Goal: Task Accomplishment & Management: Manage account settings

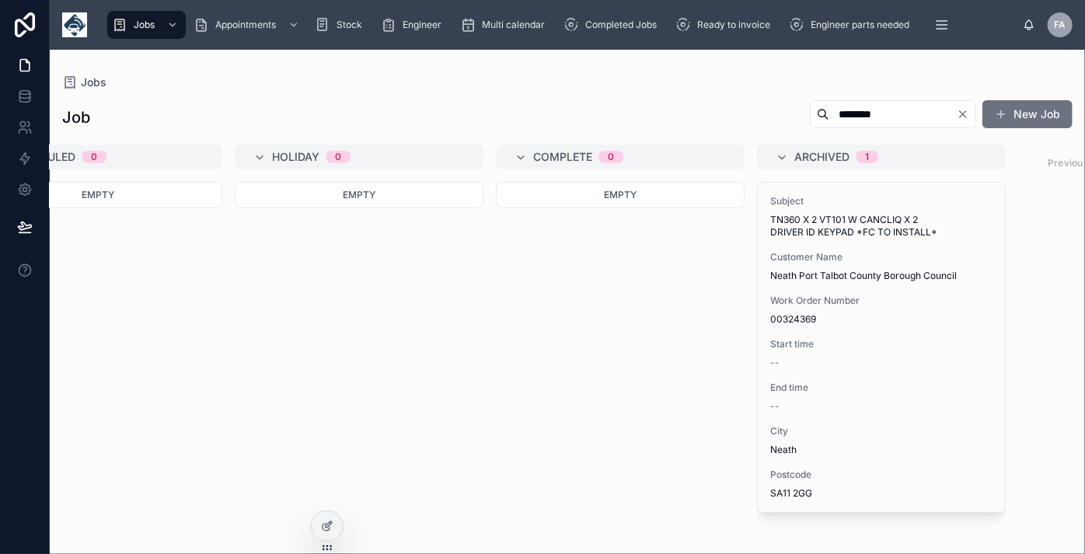
scroll to position [0, 2191]
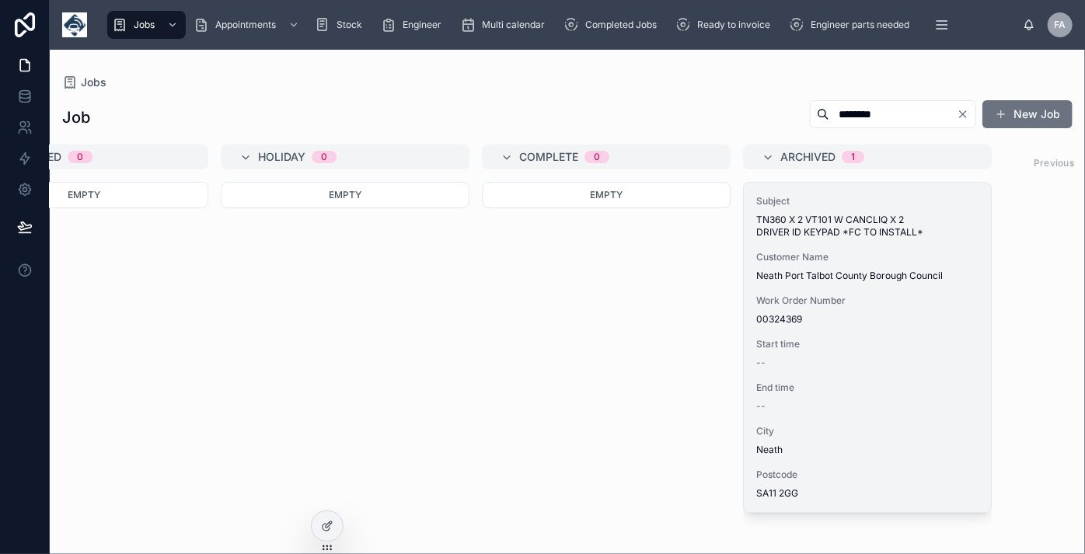
click at [864, 375] on div "Subject TN360 X 2 VT101 W CANCLIQ X 2 DRIVER ID KEYPAD *FC TO INSTALL* Customer…" at bounding box center [867, 347] width 247 height 329
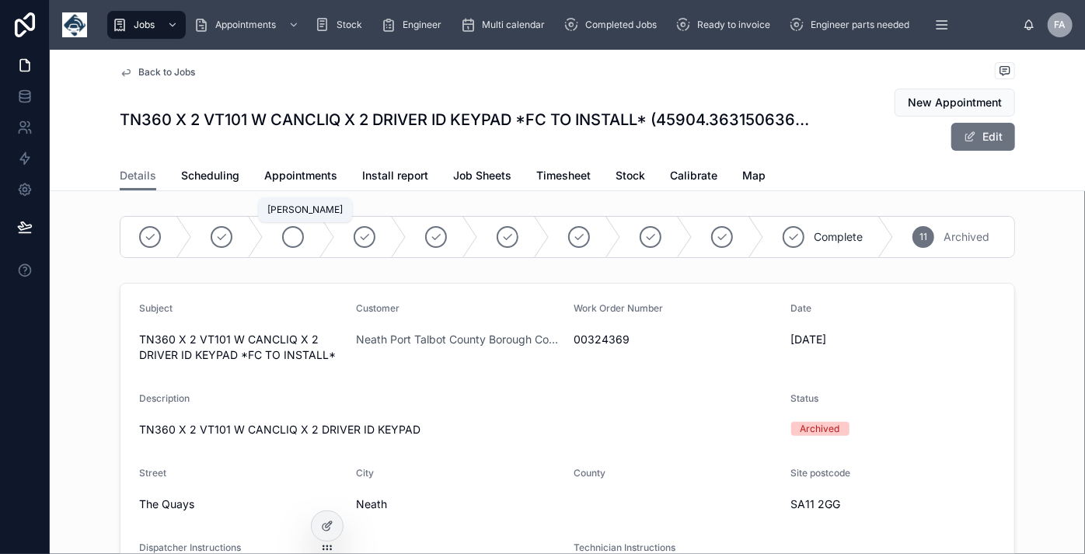
click at [287, 236] on icon at bounding box center [293, 237] width 12 height 12
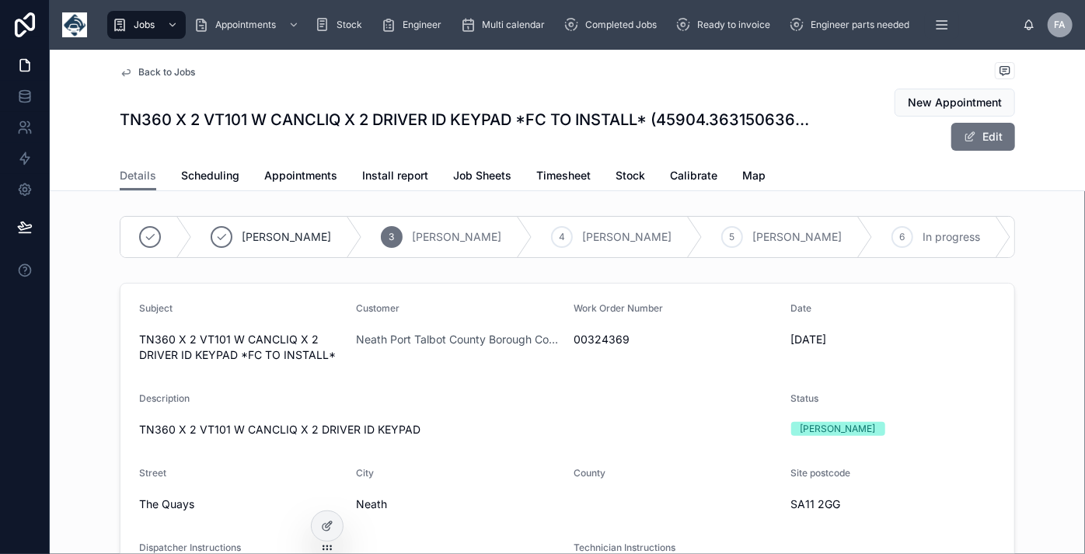
click at [362, 232] on div "3 [PERSON_NAME]" at bounding box center [447, 237] width 170 height 40
click at [155, 72] on span "Back to Jobs" at bounding box center [166, 72] width 57 height 12
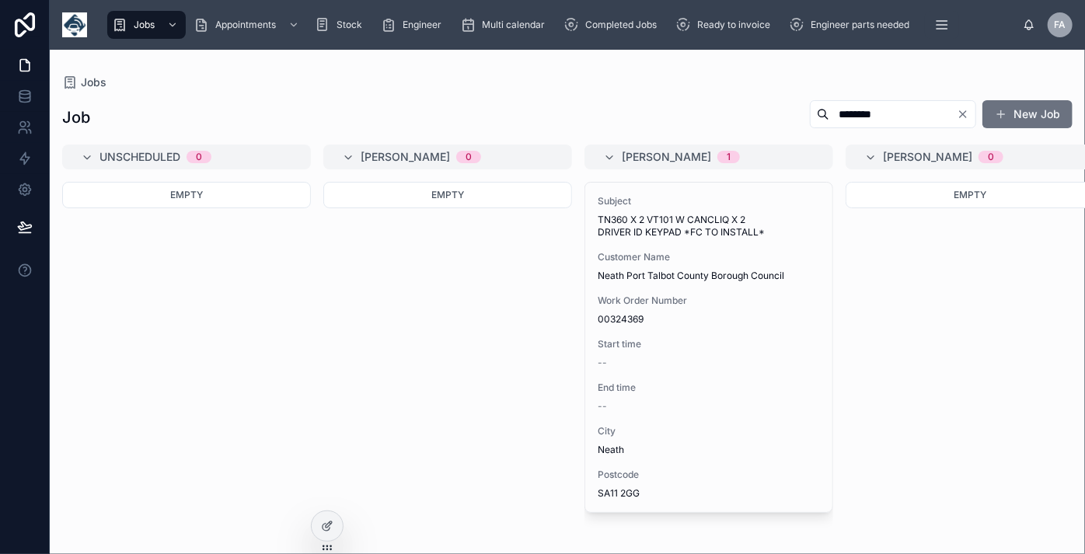
drag, startPoint x: 886, startPoint y: 121, endPoint x: 757, endPoint y: 124, distance: 128.2
click at [757, 124] on div "Job ******** New Job" at bounding box center [567, 117] width 1010 height 36
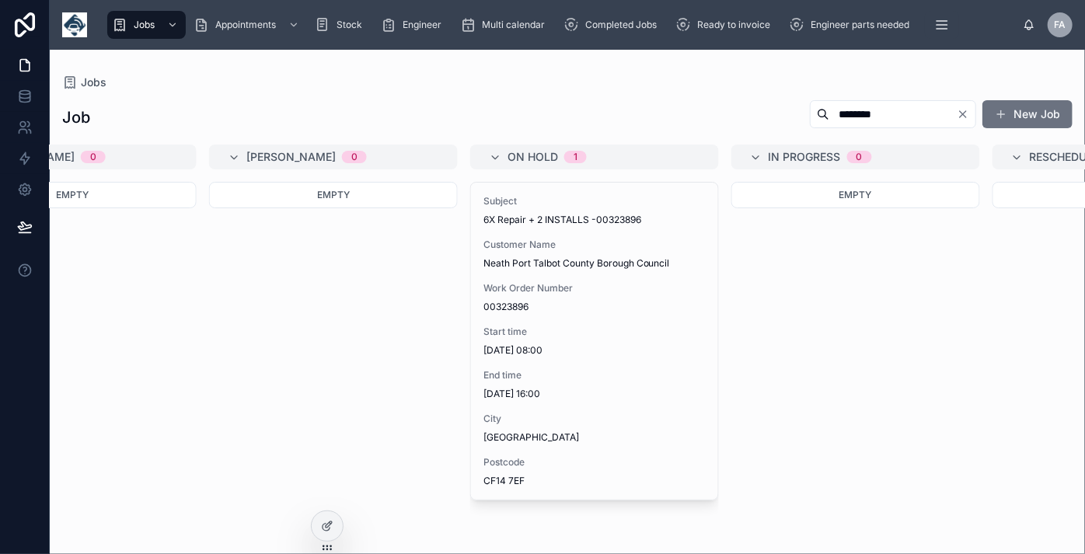
scroll to position [0, 942]
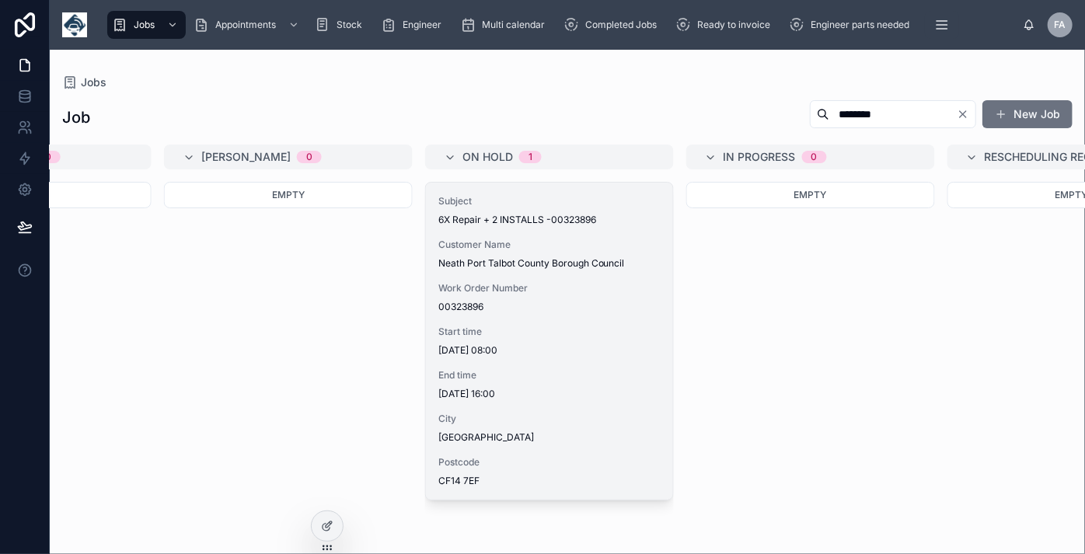
type input "********"
click at [572, 363] on div "Subject 6X Repair + 2 INSTALLS -00323896 Customer Name Neath Port Talbot County…" at bounding box center [549, 341] width 247 height 317
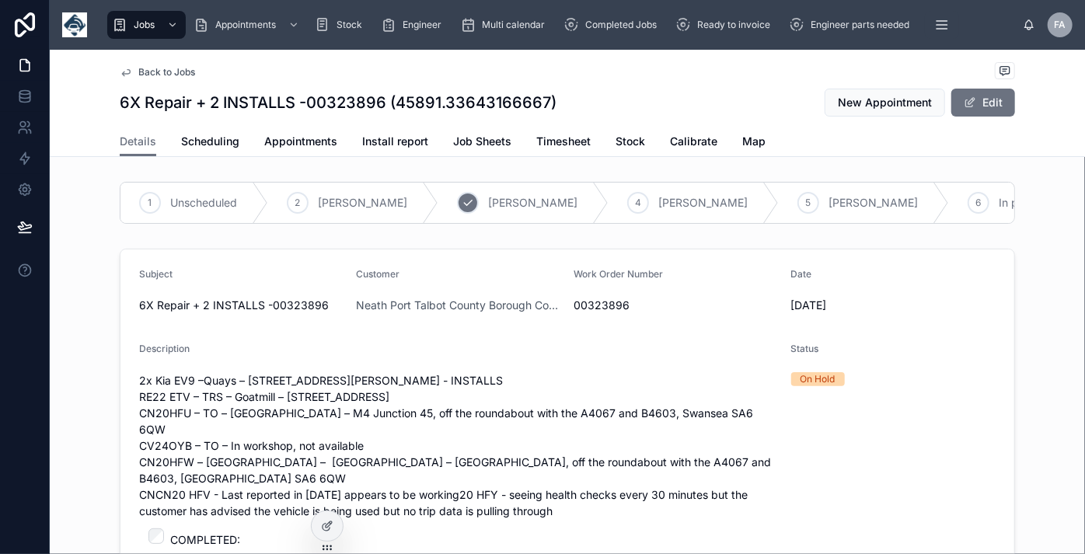
click at [488, 205] on span "[PERSON_NAME]" at bounding box center [532, 203] width 89 height 16
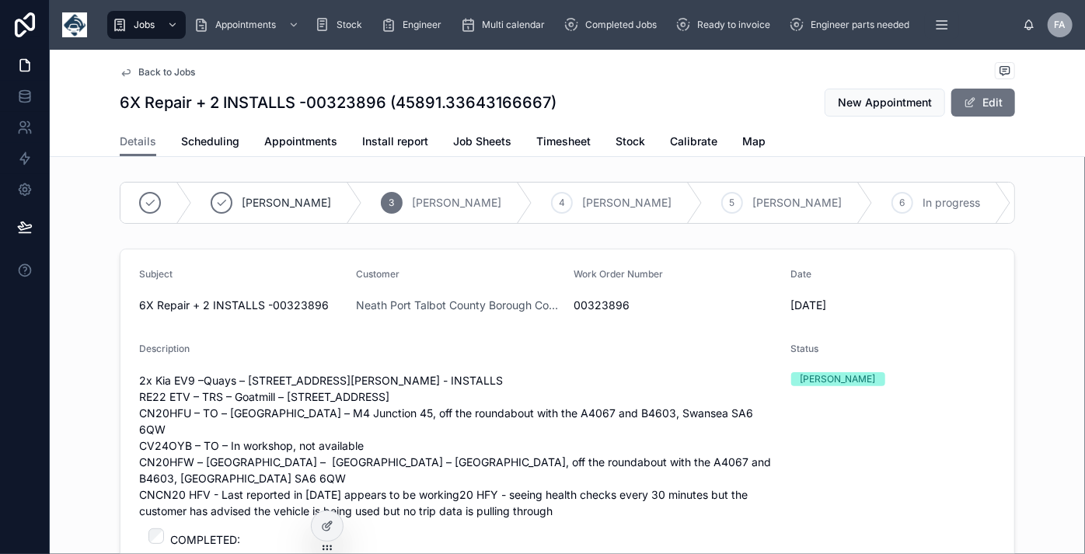
click at [412, 203] on span "[PERSON_NAME]" at bounding box center [456, 203] width 89 height 16
click at [412, 199] on span "[PERSON_NAME]" at bounding box center [456, 203] width 89 height 16
click at [166, 71] on span "Back to Jobs" at bounding box center [166, 72] width 57 height 12
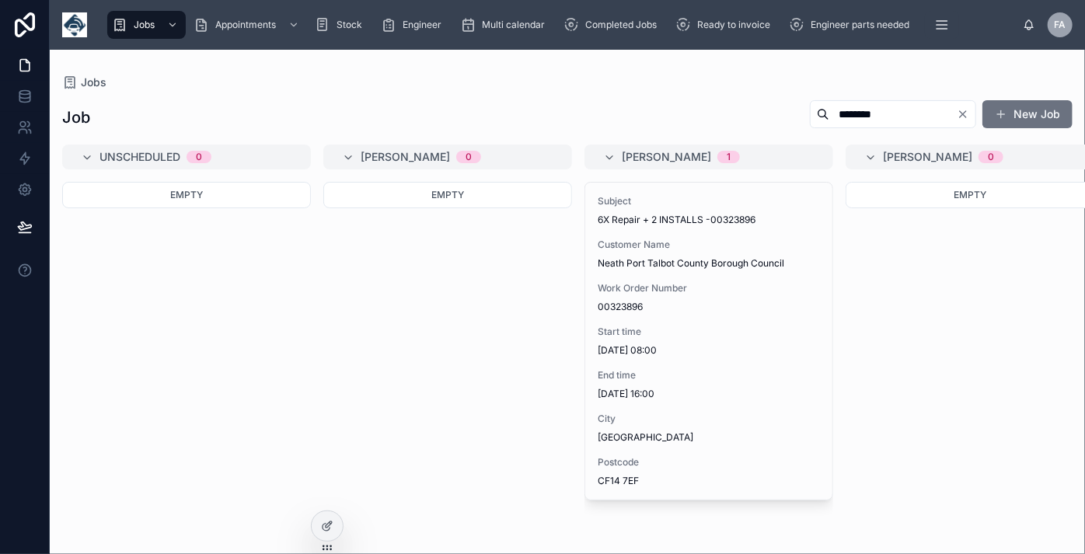
click at [964, 111] on icon "Clear" at bounding box center [962, 114] width 12 height 12
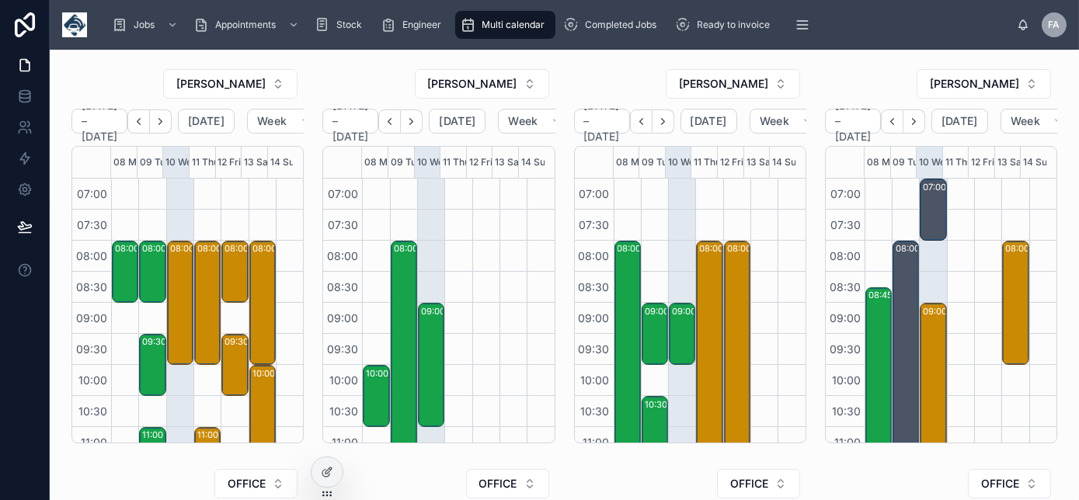
scroll to position [435, 0]
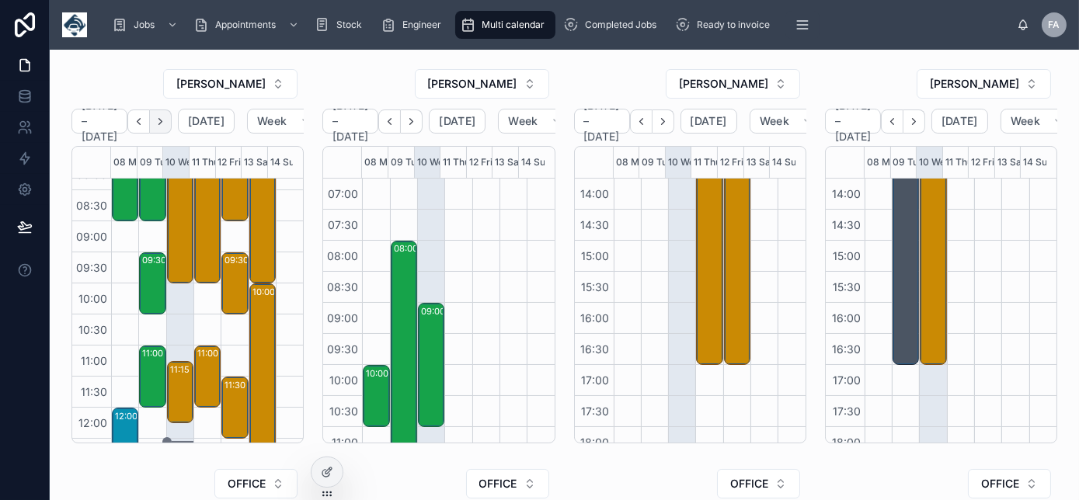
click at [166, 124] on icon "Next" at bounding box center [161, 122] width 12 height 12
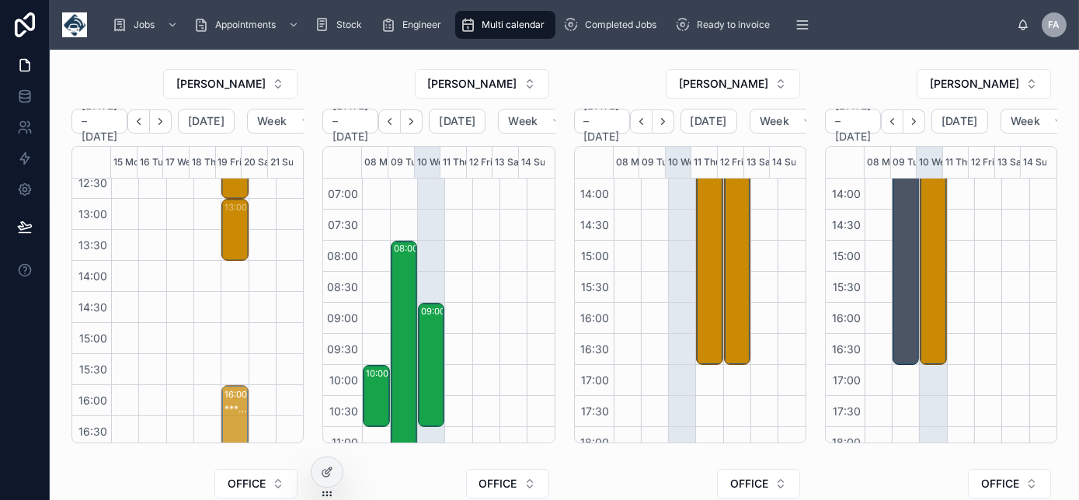
scroll to position [356, 0]
drag, startPoint x: 230, startPoint y: 348, endPoint x: 230, endPoint y: 411, distance: 62.9
click at [429, 356] on div "09:00 – 11:00 Barry Pocock T/As. Pococks Poultry - 00324375 - 1 x install - 9am…" at bounding box center [432, 365] width 22 height 121
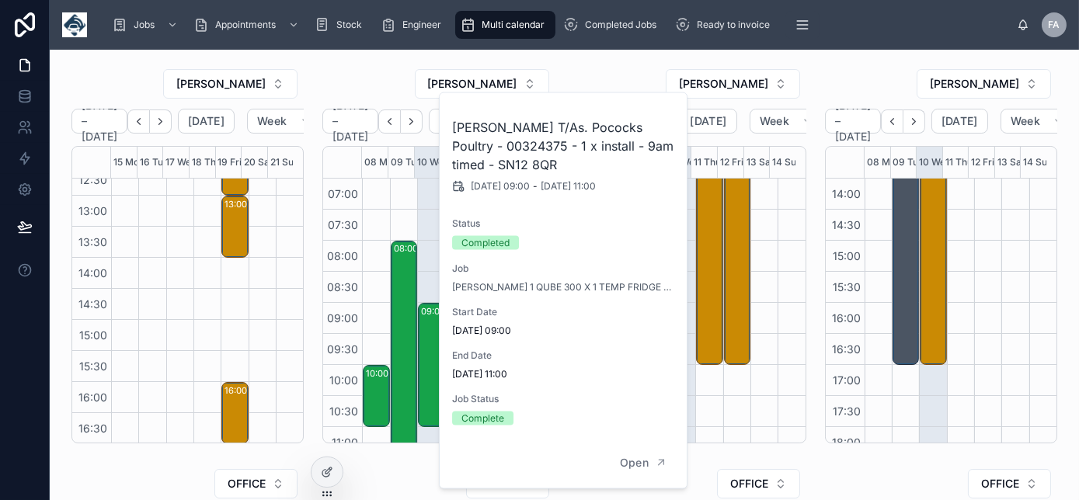
click at [726, 390] on div "08:00 – 17:00 Certus Construction Services Ltd - 324022 - FFC and RF camera fit…" at bounding box center [736, 117] width 27 height 746
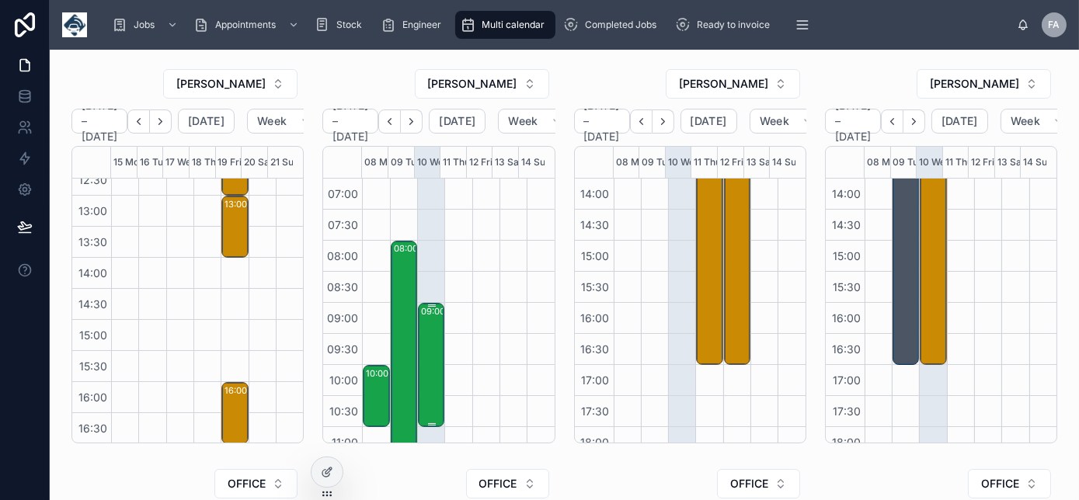
click at [430, 383] on div "09:00 – 11:00 Barry Pocock T/As. Pococks Poultry - 00324375 - 1 x install - 9am…" at bounding box center [432, 365] width 22 height 121
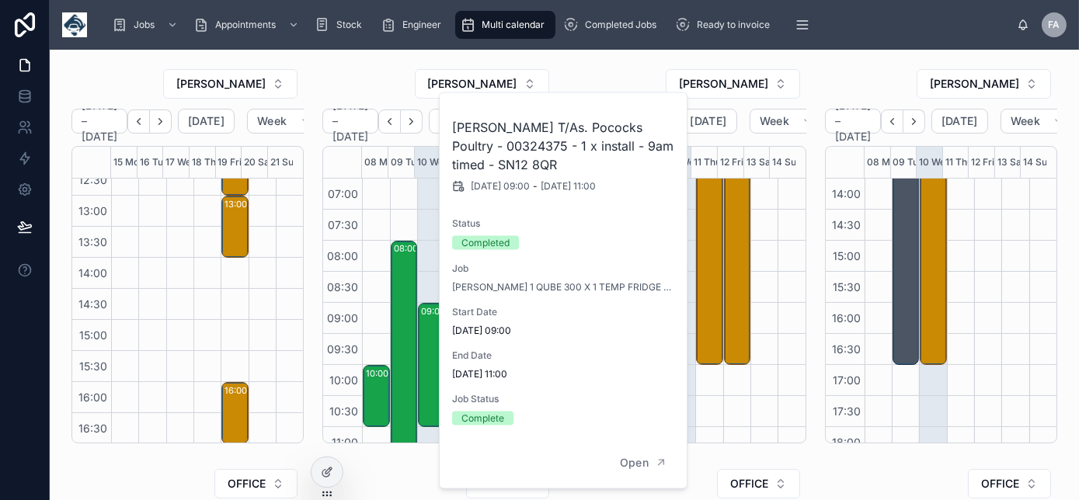
drag, startPoint x: 442, startPoint y: 286, endPoint x: 653, endPoint y: 329, distance: 215.8
click at [653, 329] on div "Barry Pocock T/As. Pococks Poultry - 00324375 - 1 x install - 9am timed - SN12 …" at bounding box center [564, 265] width 249 height 345
drag, startPoint x: 653, startPoint y: 329, endPoint x: 569, endPoint y: 368, distance: 92.5
click at [578, 368] on span "10/09/2025 11:00" at bounding box center [564, 374] width 224 height 12
drag, startPoint x: 572, startPoint y: 427, endPoint x: 583, endPoint y: 445, distance: 22.0
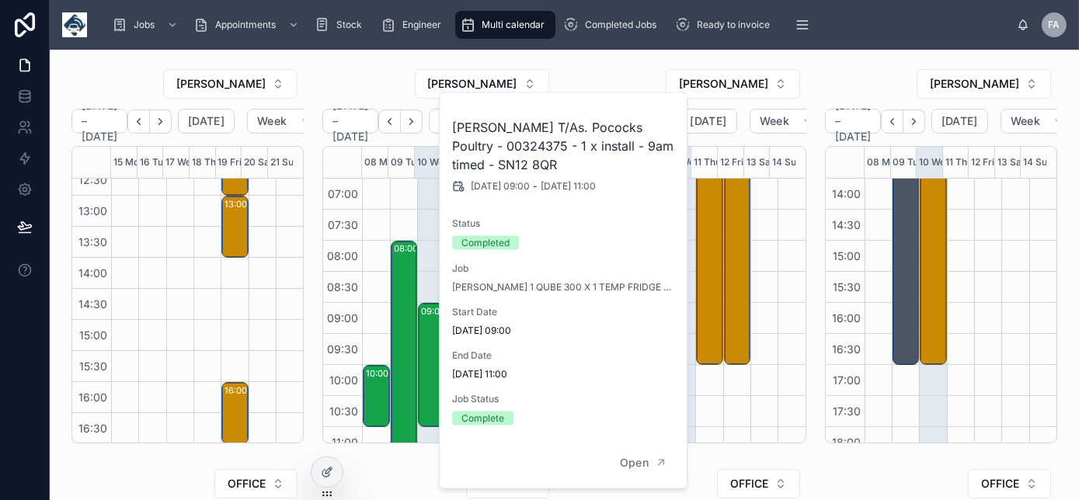
click at [591, 437] on div "Barry Pocock T/As. Pococks Poultry - 00324375 - 1 x install - 9am timed - SN12 …" at bounding box center [564, 265] width 249 height 345
click at [542, 479] on div "Open" at bounding box center [563, 463] width 247 height 50
drag, startPoint x: 551, startPoint y: 424, endPoint x: 590, endPoint y: 465, distance: 56.0
click at [590, 465] on div "Barry Pocock T/As. Pococks Poultry - 00324375 - 1 x install - 9am timed - SN12 …" at bounding box center [563, 290] width 247 height 395
drag, startPoint x: 590, startPoint y: 465, endPoint x: 542, endPoint y: 429, distance: 59.4
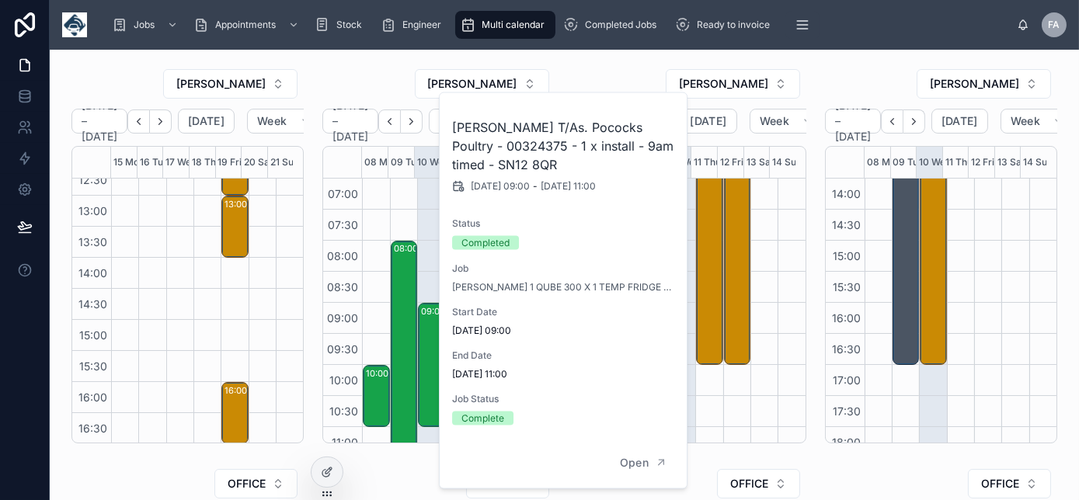
click at [544, 429] on div "Barry Pocock T/As. Pococks Poultry - 00324375 - 1 x install - 9am timed - SN12 …" at bounding box center [564, 265] width 249 height 345
click at [526, 421] on div "Complete" at bounding box center [564, 419] width 224 height 14
drag, startPoint x: 521, startPoint y: 420, endPoint x: 569, endPoint y: 424, distance: 48.4
click at [569, 424] on div "Complete" at bounding box center [564, 419] width 224 height 14
click at [566, 427] on div "Barry Pocock T/As. Pococks Poultry - 00324375 - 1 x install - 9am timed - SN12 …" at bounding box center [564, 265] width 249 height 345
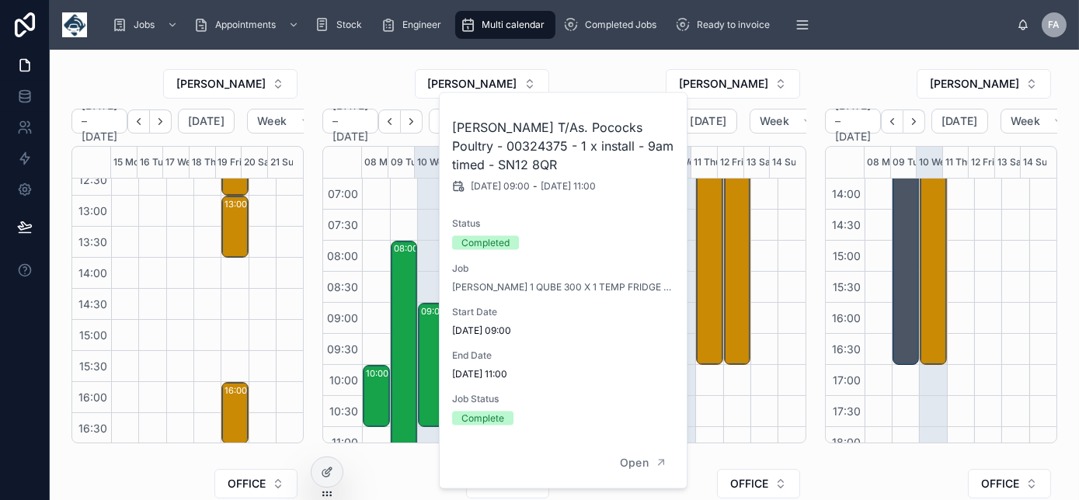
drag, startPoint x: 544, startPoint y: 423, endPoint x: 598, endPoint y: 464, distance: 68.2
click at [598, 464] on div "Barry Pocock T/As. Pococks Poultry - 00324375 - 1 x install - 9am timed - SN12 …" at bounding box center [563, 290] width 247 height 395
drag, startPoint x: 598, startPoint y: 464, endPoint x: 567, endPoint y: 448, distance: 35.1
click at [567, 448] on div "Open" at bounding box center [563, 463] width 247 height 50
click at [564, 424] on div "Complete" at bounding box center [564, 419] width 224 height 14
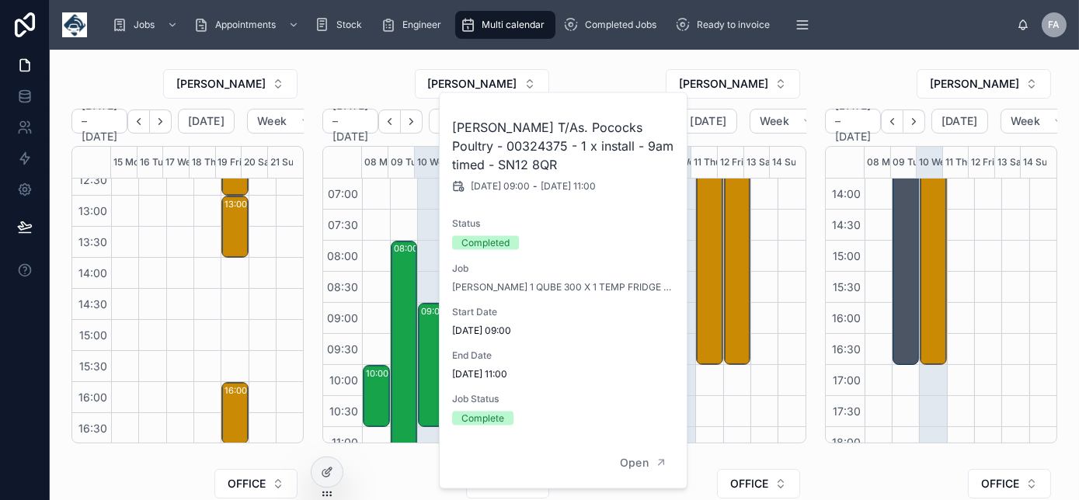
click at [778, 321] on div at bounding box center [791, 117] width 27 height 746
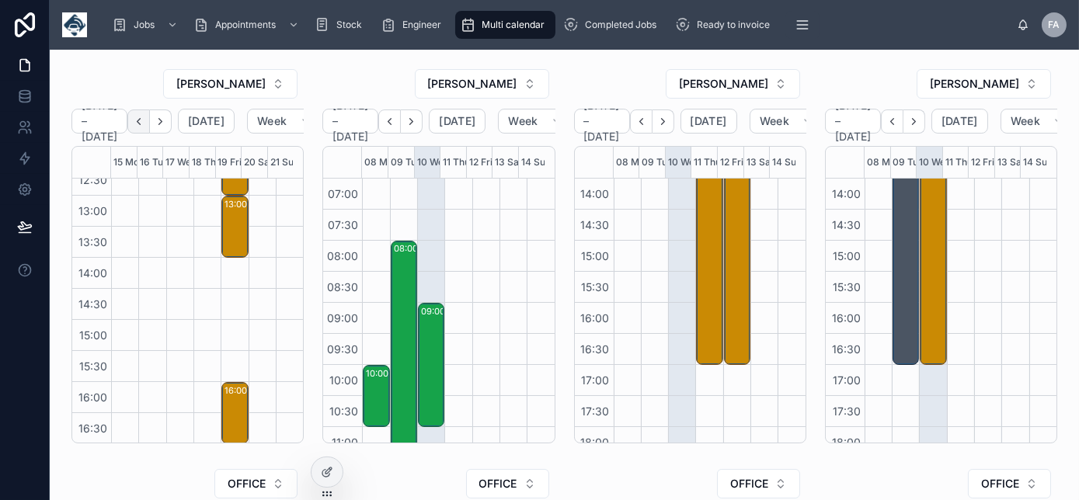
click at [145, 116] on icon "Back" at bounding box center [139, 122] width 12 height 12
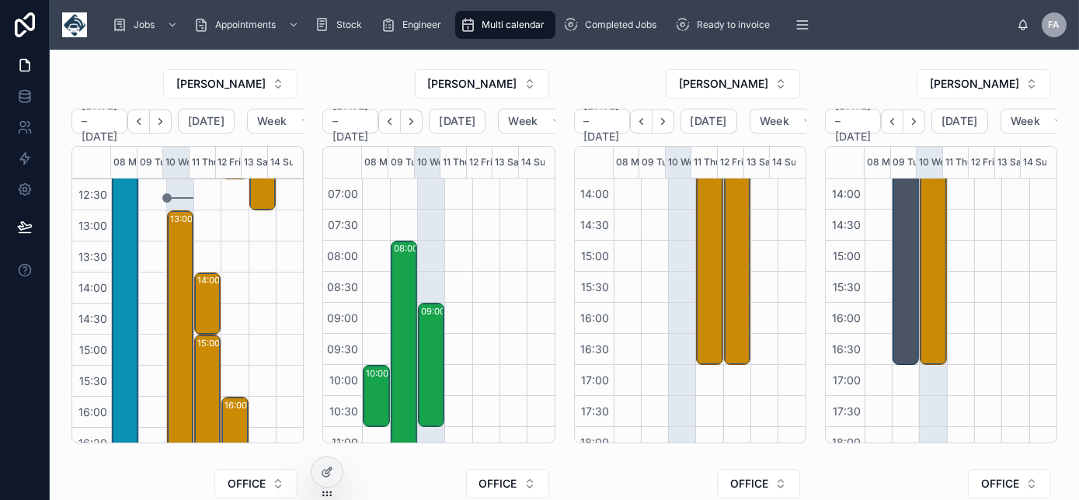
scroll to position [340, 0]
click at [166, 124] on icon "Next" at bounding box center [161, 122] width 12 height 12
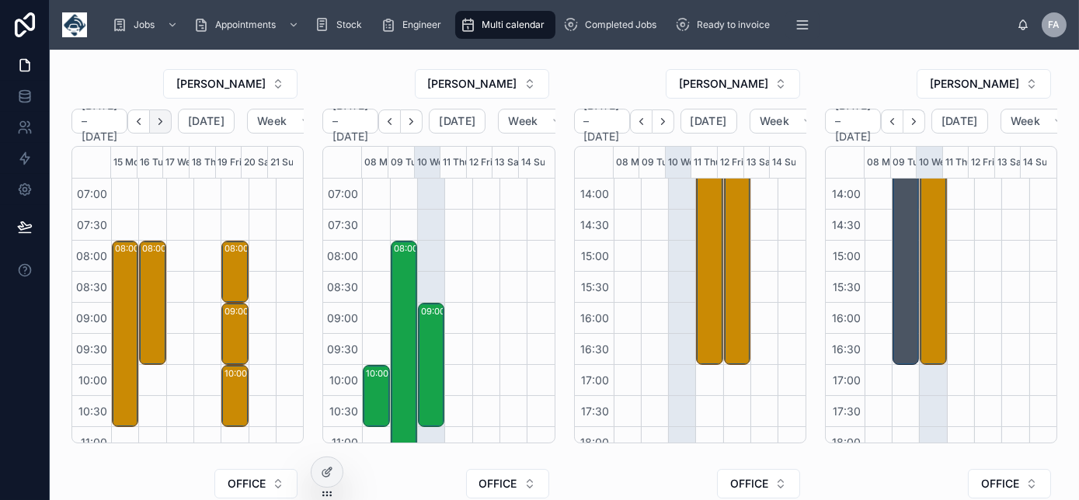
click at [166, 122] on icon "Next" at bounding box center [161, 122] width 12 height 12
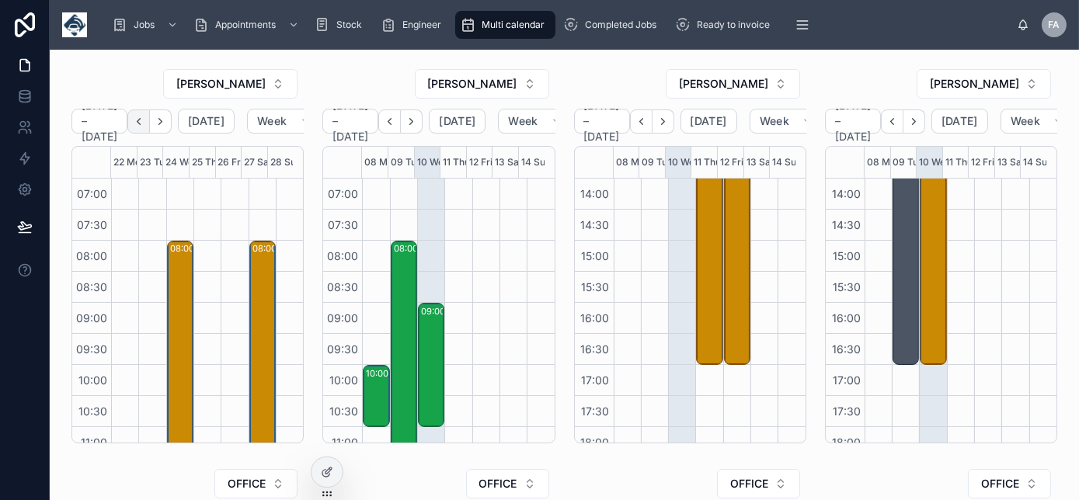
click at [145, 122] on icon "Back" at bounding box center [139, 122] width 12 height 12
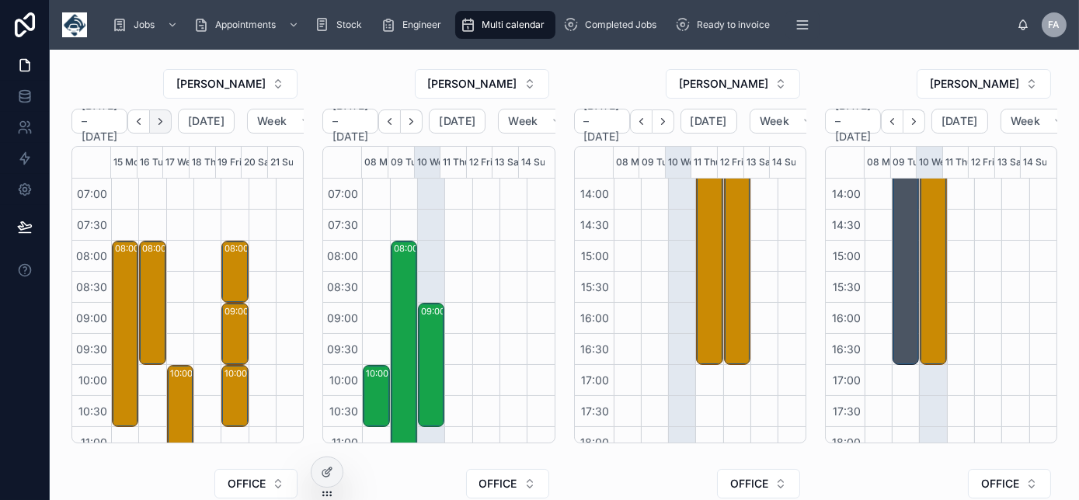
click at [166, 119] on icon "Next" at bounding box center [161, 122] width 12 height 12
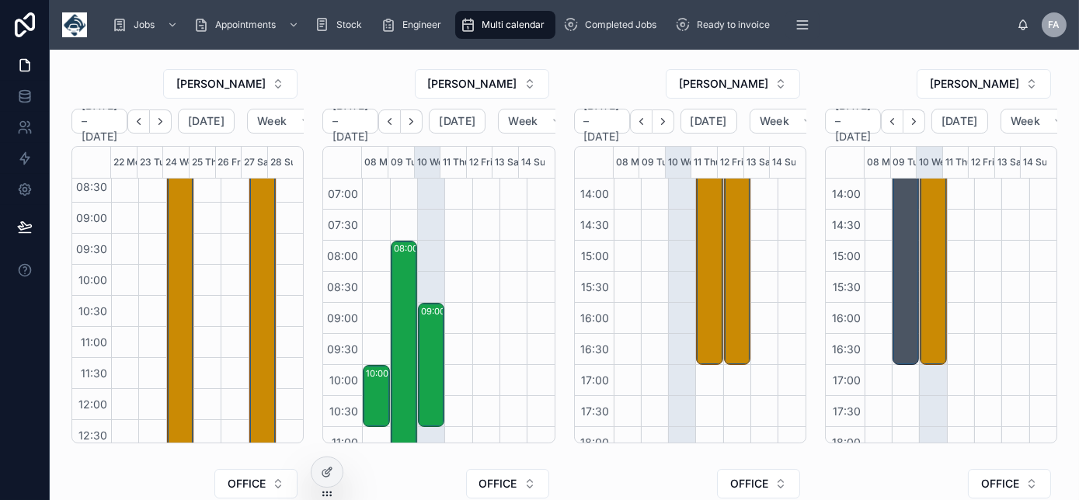
scroll to position [57, 0]
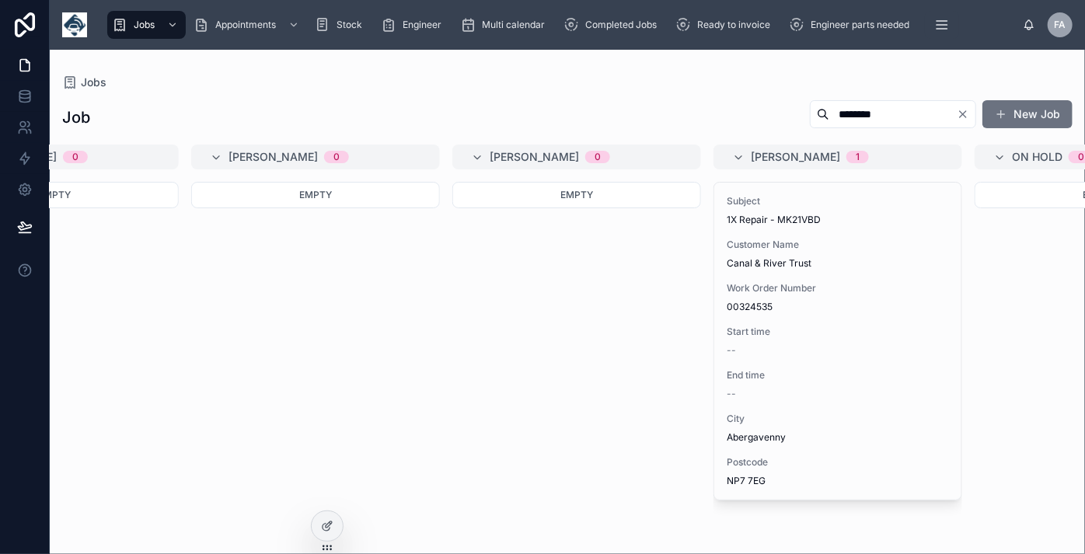
scroll to position [0, 514]
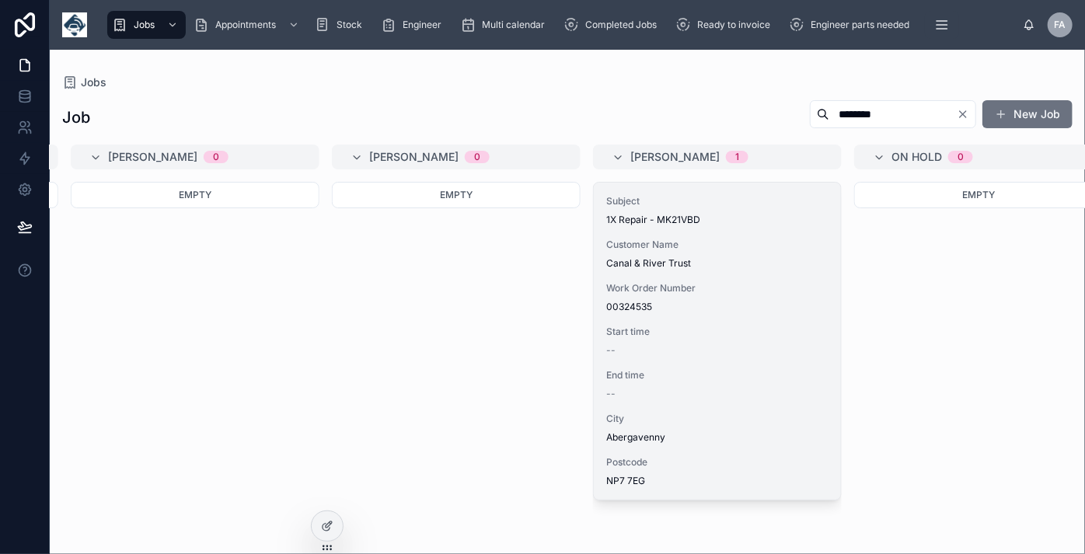
type input "********"
click at [671, 383] on div "End time --" at bounding box center [717, 384] width 222 height 31
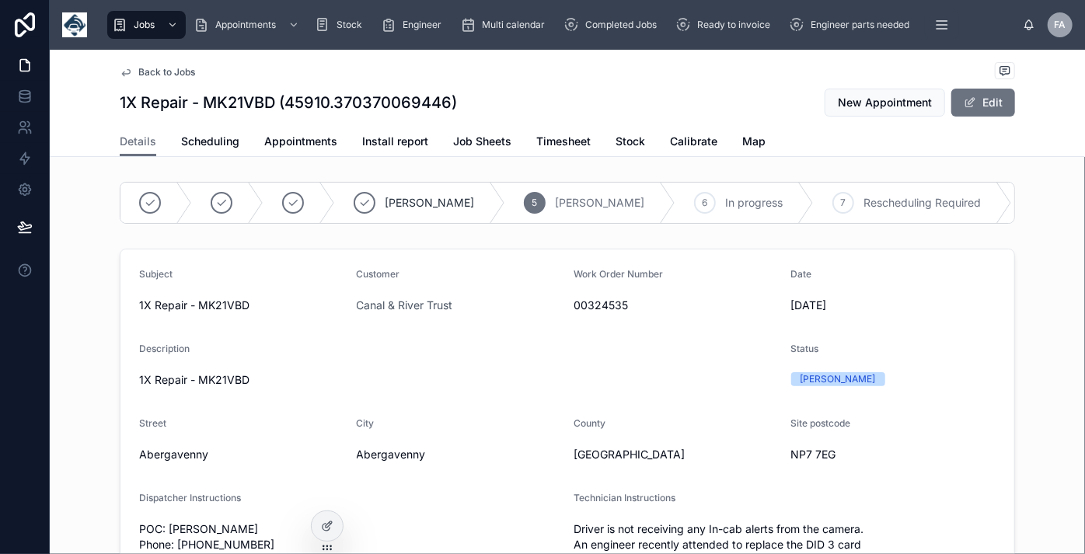
scroll to position [0, 425]
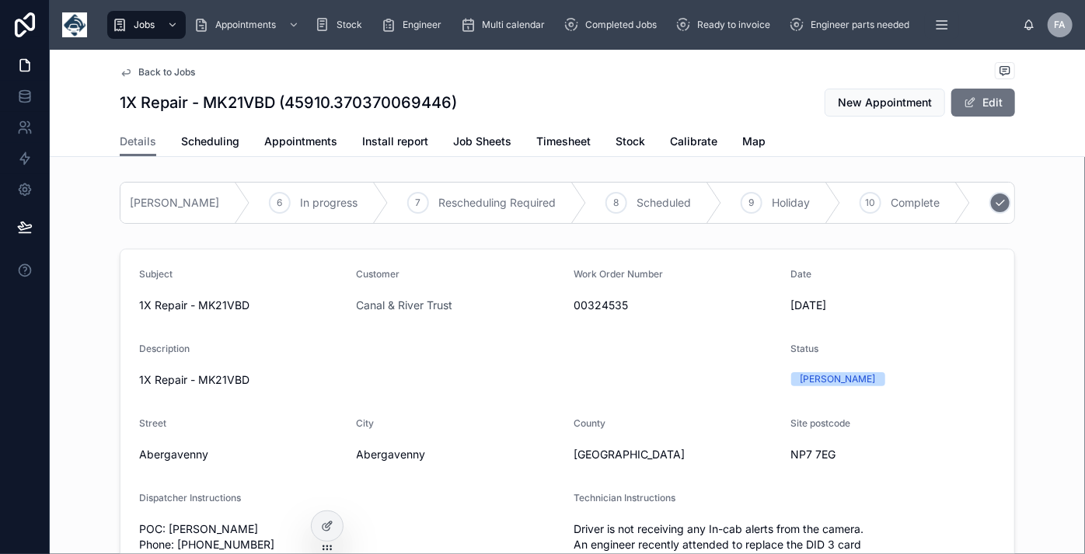
click at [1020, 197] on span "Archived" at bounding box center [1043, 203] width 46 height 16
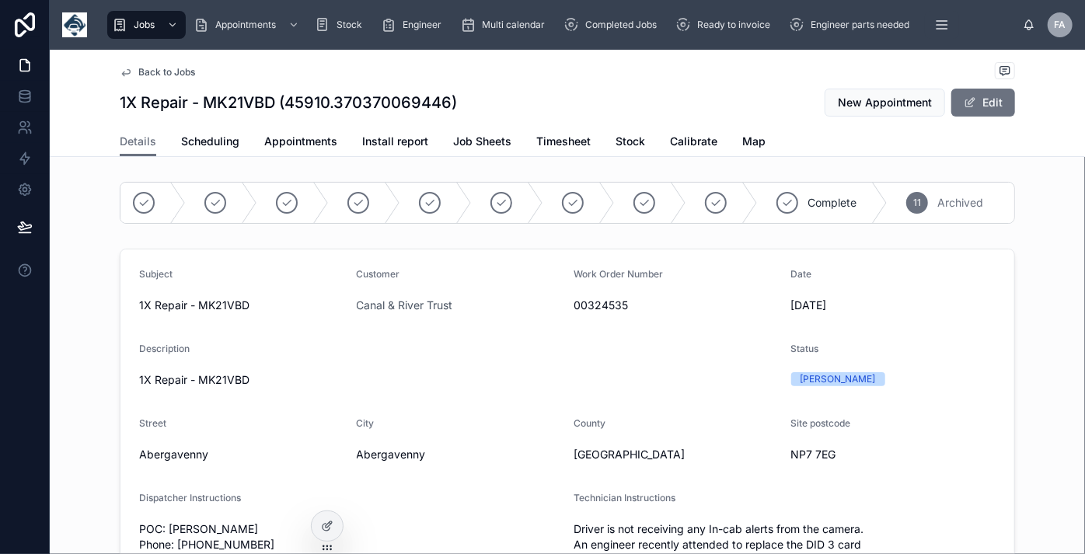
scroll to position [0, 6]
click at [179, 70] on span "Back to Jobs" at bounding box center [166, 72] width 57 height 12
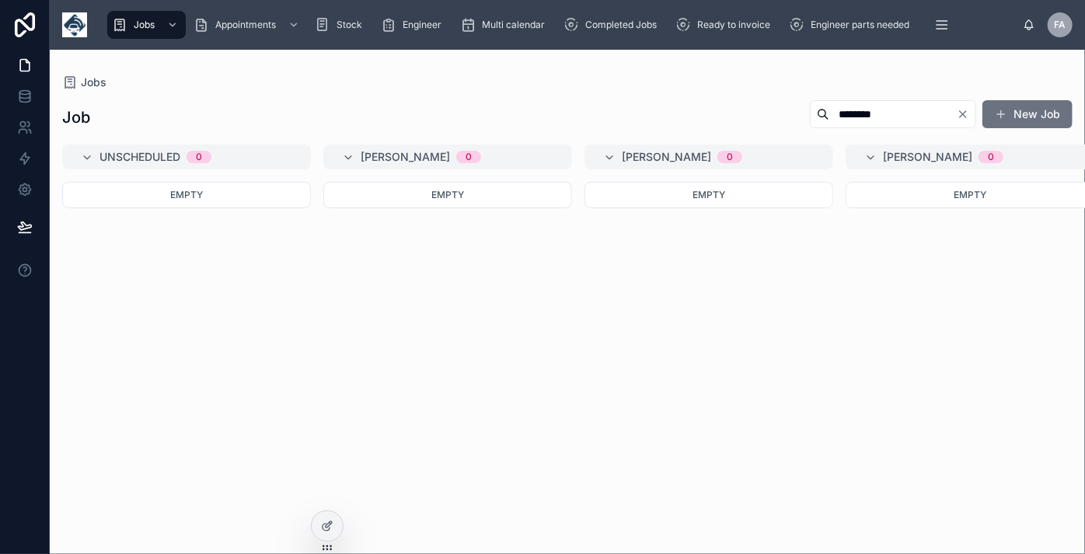
click at [965, 114] on icon "Clear" at bounding box center [962, 114] width 12 height 12
